Goal: Information Seeking & Learning: Learn about a topic

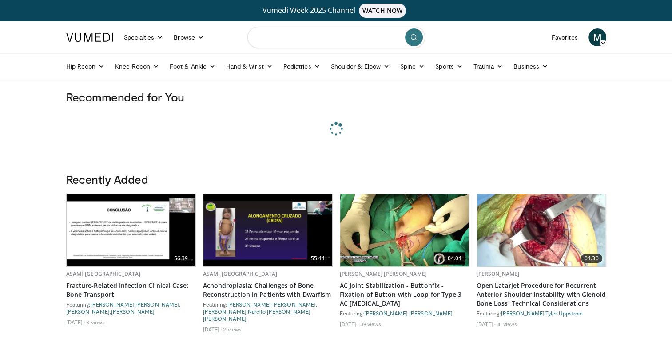
click at [304, 36] on input "Search topics, interventions" at bounding box center [336, 37] width 178 height 21
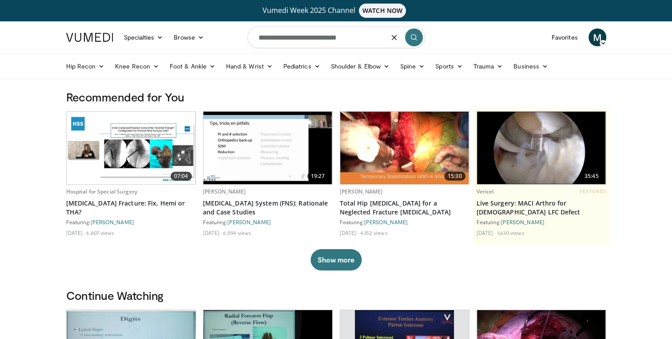
type input "**********"
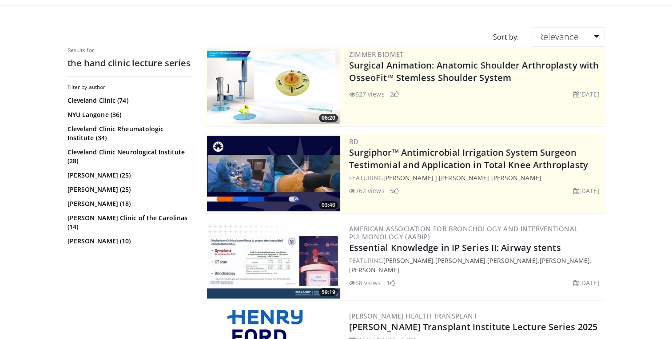
scroll to position [91, 0]
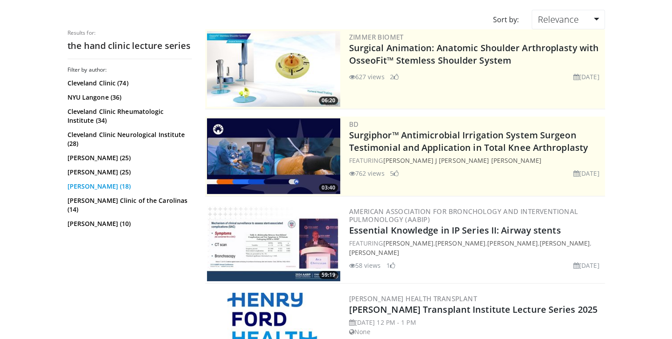
click at [100, 186] on link "[PERSON_NAME] (18)" at bounding box center [129, 186] width 122 height 9
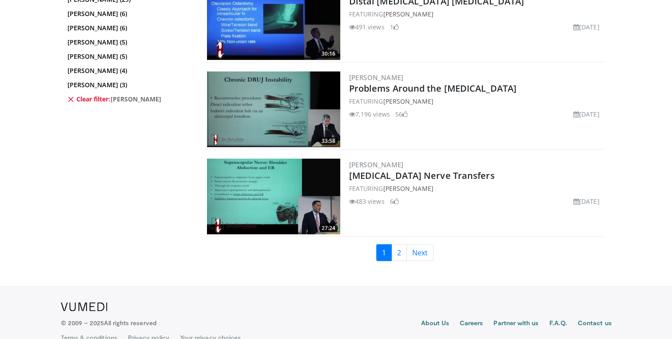
scroll to position [2061, 0]
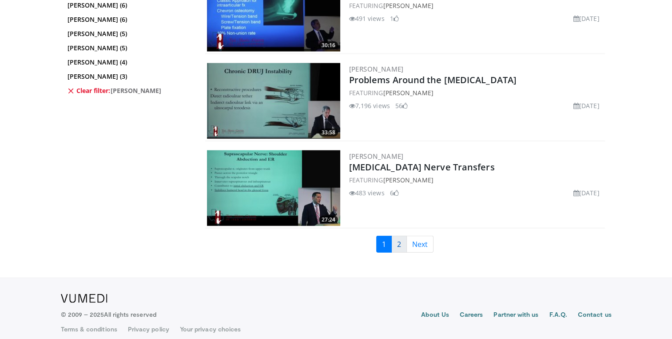
click at [400, 243] on link "2" at bounding box center [399, 243] width 16 height 17
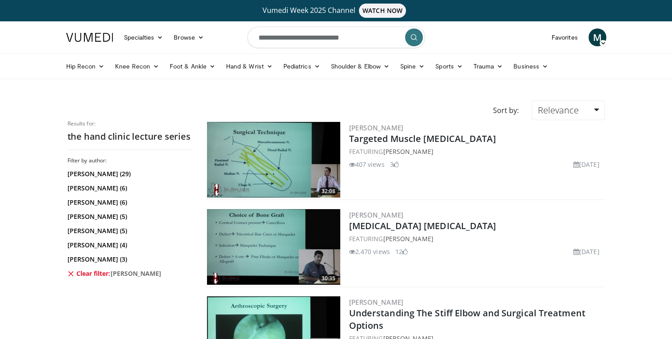
scroll to position [240, 0]
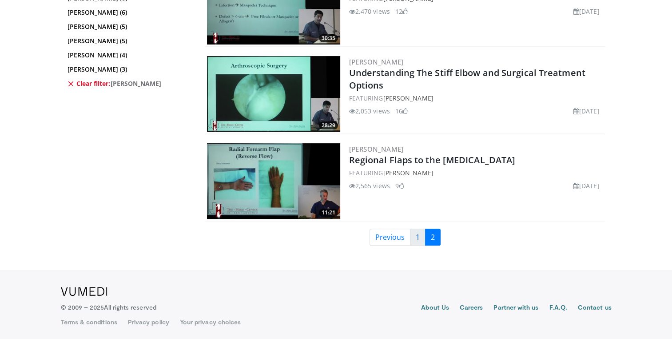
click at [415, 236] on link "1" at bounding box center [418, 236] width 16 height 17
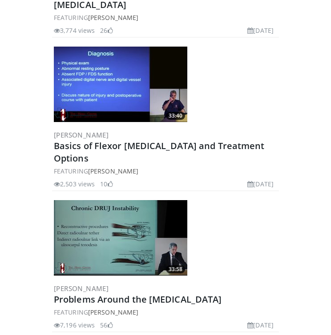
scroll to position [2776, 0]
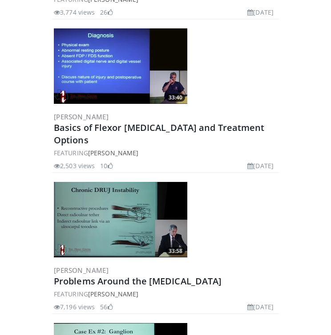
drag, startPoint x: 329, startPoint y: 241, endPoint x: 329, endPoint y: 251, distance: 10.2
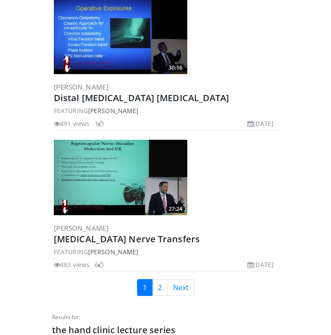
scroll to position [3397, 0]
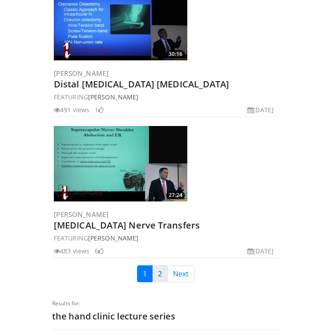
click at [155, 268] on link "2" at bounding box center [160, 274] width 16 height 17
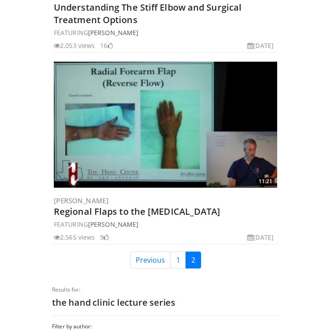
scroll to position [665, 0]
